Goal: Communication & Community: Answer question/provide support

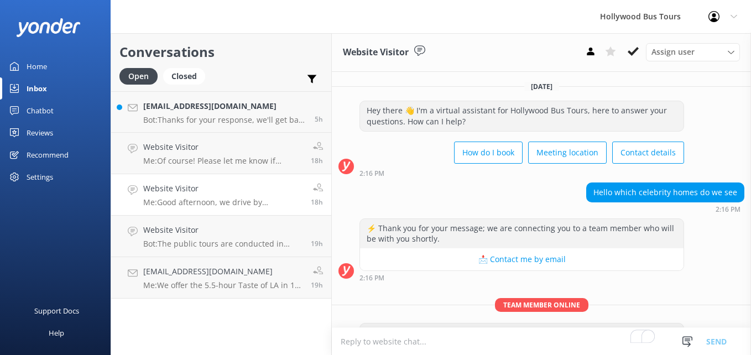
scroll to position [53, 0]
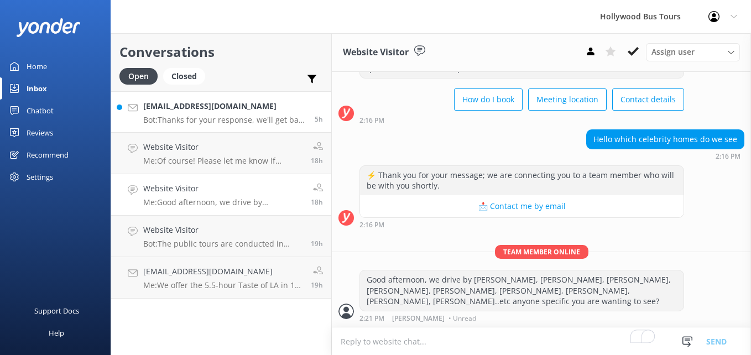
click at [223, 118] on p "Bot: Thanks for your response, we'll get back to you as soon as we can during o…" at bounding box center [224, 120] width 163 height 10
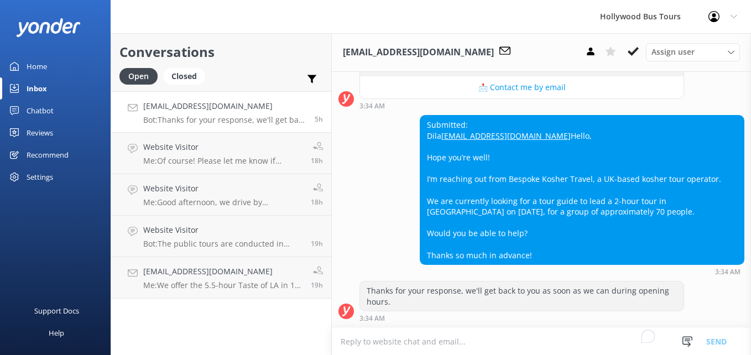
scroll to position [313, 0]
click at [483, 130] on link "[EMAIL_ADDRESS][DOMAIN_NAME]" at bounding box center [505, 135] width 129 height 11
drag, startPoint x: 543, startPoint y: 123, endPoint x: 421, endPoint y: 122, distance: 121.6
click at [421, 122] on div "Submitted: Dila [EMAIL_ADDRESS][DOMAIN_NAME] Hello, Hope you’re well! I’m reach…" at bounding box center [581, 190] width 323 height 149
copy link "[EMAIL_ADDRESS][DOMAIN_NAME]"
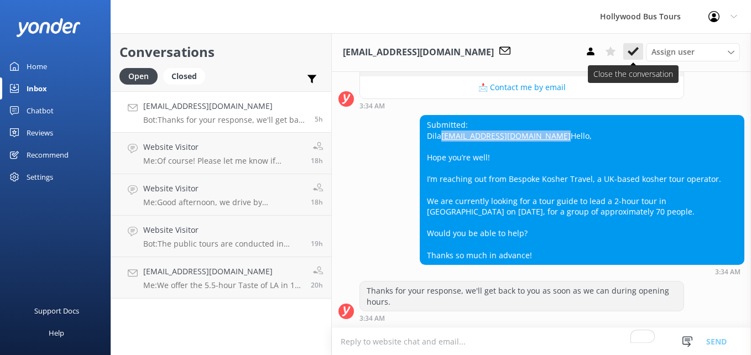
click at [631, 56] on icon at bounding box center [632, 51] width 11 height 11
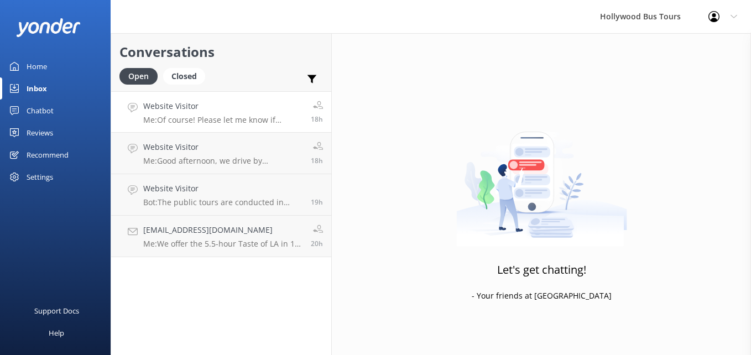
click at [247, 112] on h4 "Website Visitor" at bounding box center [222, 106] width 159 height 12
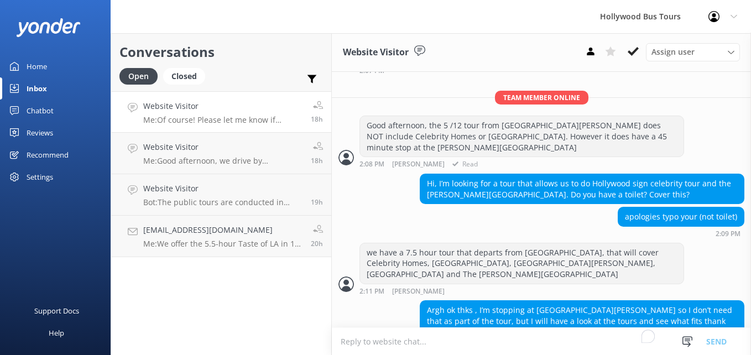
scroll to position [274, 0]
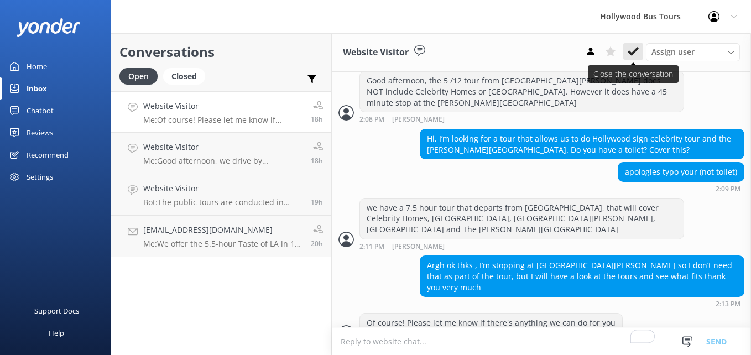
click at [625, 51] on button at bounding box center [633, 51] width 20 height 17
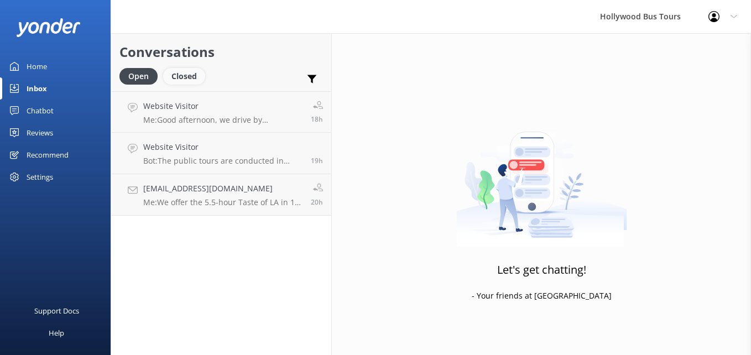
click at [184, 71] on div "Closed" at bounding box center [184, 76] width 42 height 17
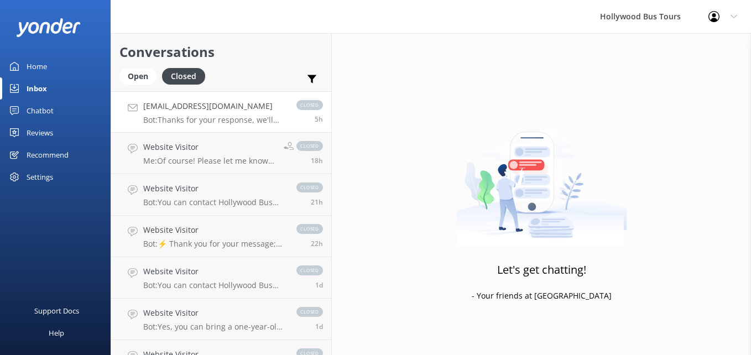
click at [242, 101] on h4 "dila@bespokekoshertravel.com" at bounding box center [214, 106] width 142 height 12
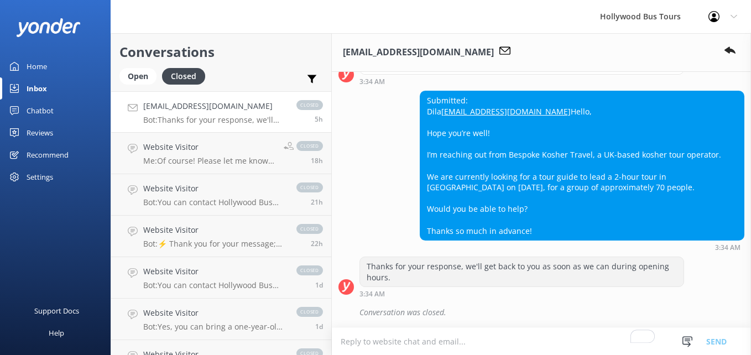
scroll to position [337, 0]
click at [45, 99] on div "Inbox" at bounding box center [37, 88] width 20 height 22
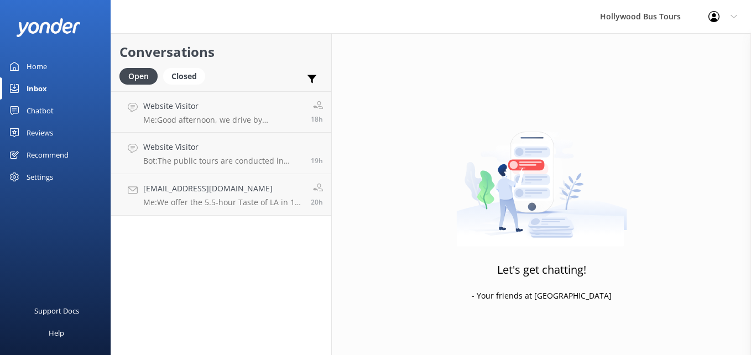
click at [45, 98] on div "Inbox" at bounding box center [37, 88] width 20 height 22
click at [182, 127] on link "Website Visitor Me: Good afternoon, we drive by Michael Jacksons, Gwen Stefani,…" at bounding box center [221, 111] width 220 height 41
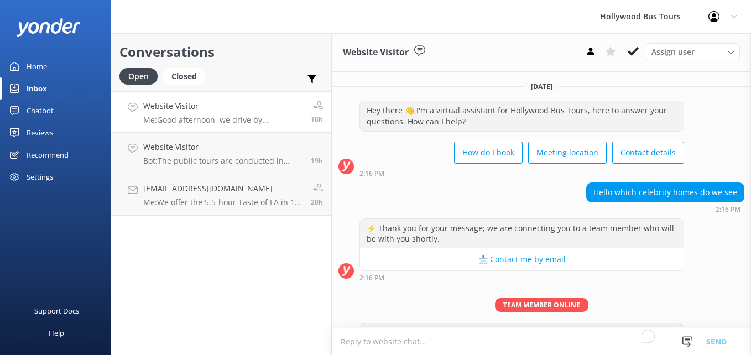
scroll to position [53, 0]
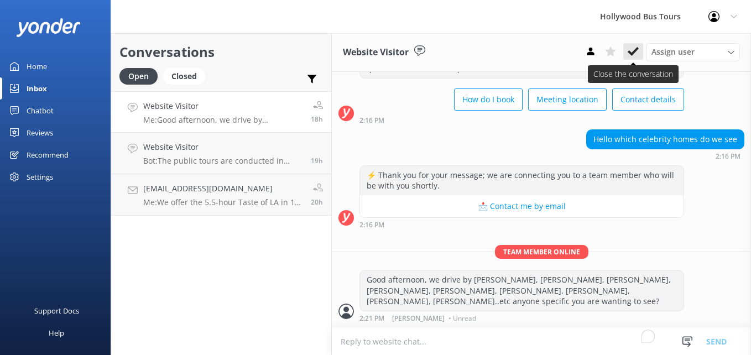
click at [637, 51] on icon at bounding box center [632, 51] width 11 height 11
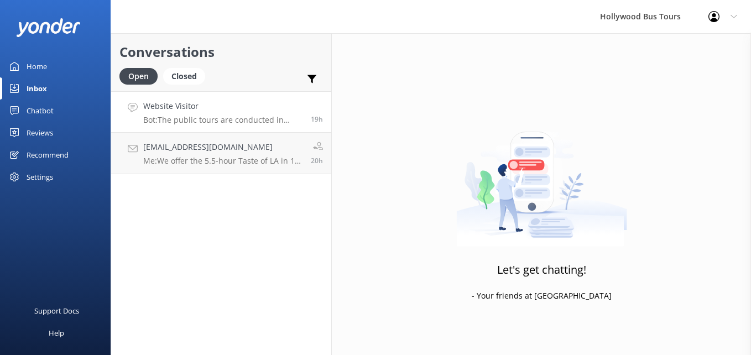
click at [248, 113] on div "Website Visitor Bot: The public tours are conducted in English. However, the 5.…" at bounding box center [222, 112] width 159 height 24
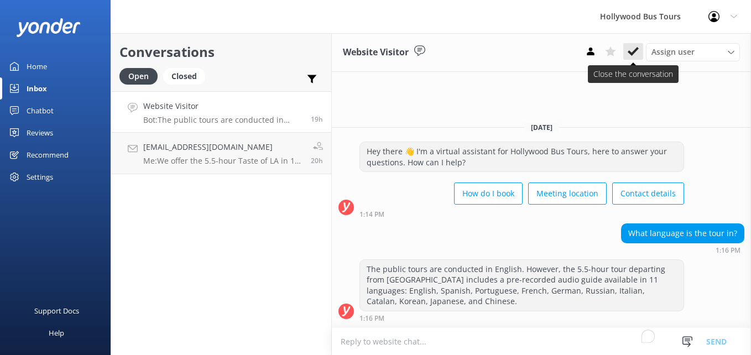
click at [624, 55] on button at bounding box center [633, 51] width 20 height 17
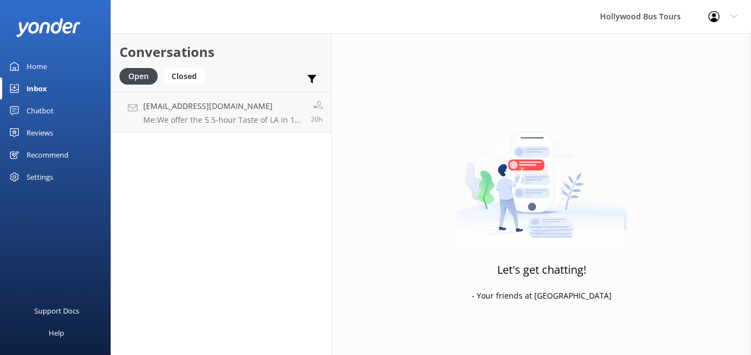
click at [213, 117] on p "Me: We offer the 5.5-hour Taste of LA in 11 languages. Yes, there is an app. Up…" at bounding box center [222, 120] width 159 height 10
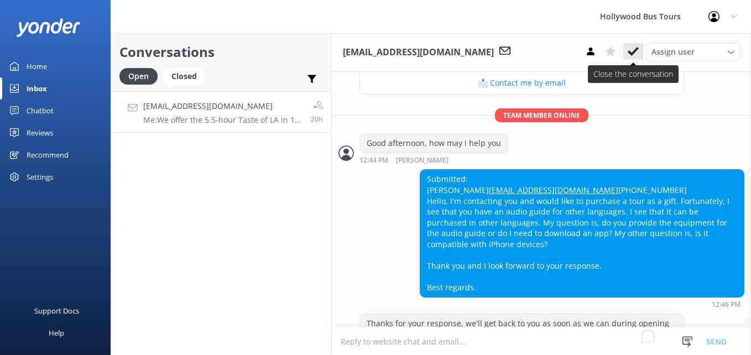
click at [636, 50] on use at bounding box center [632, 51] width 11 height 9
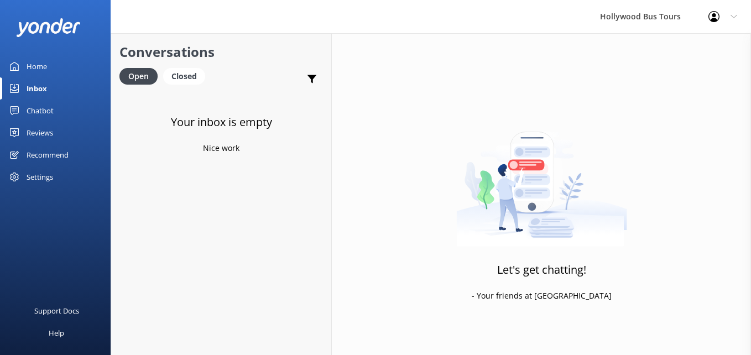
click at [30, 83] on div "Inbox" at bounding box center [37, 88] width 20 height 22
click at [23, 65] on link "Home" at bounding box center [55, 66] width 111 height 22
